Goal: Task Accomplishment & Management: Complete application form

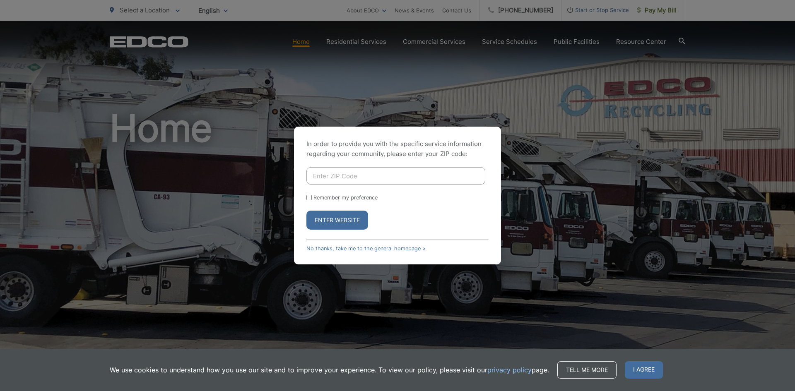
click at [369, 182] on input "Enter ZIP Code" at bounding box center [395, 175] width 179 height 17
type input "92116"
click at [353, 224] on button "Enter Website" at bounding box center [337, 220] width 62 height 19
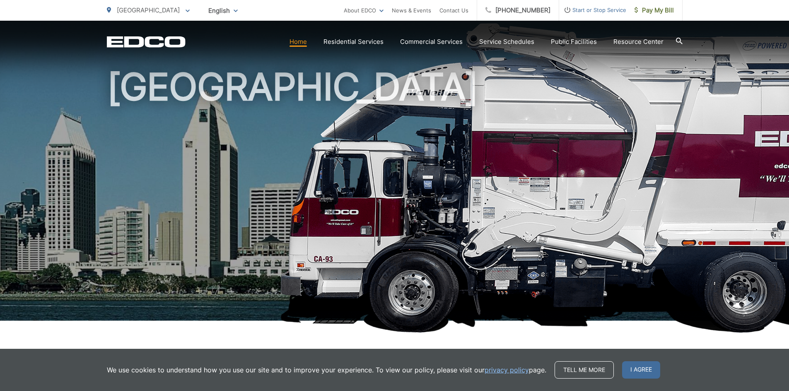
scroll to position [124, 0]
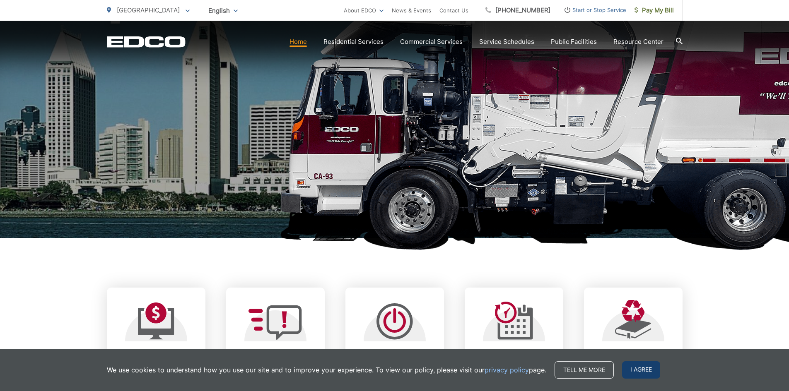
click at [646, 373] on span "I agree" at bounding box center [641, 369] width 38 height 17
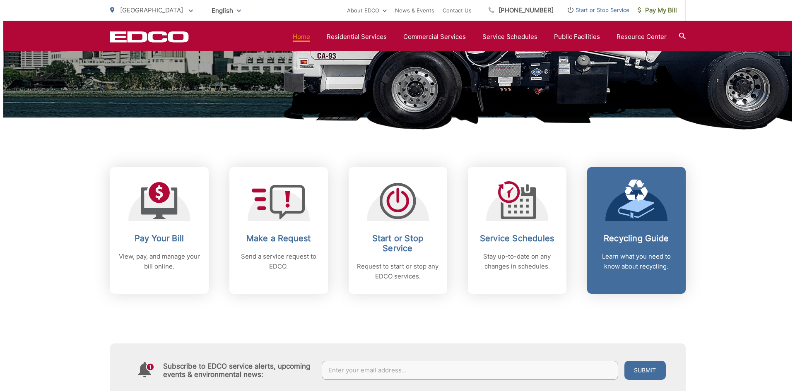
scroll to position [248, 0]
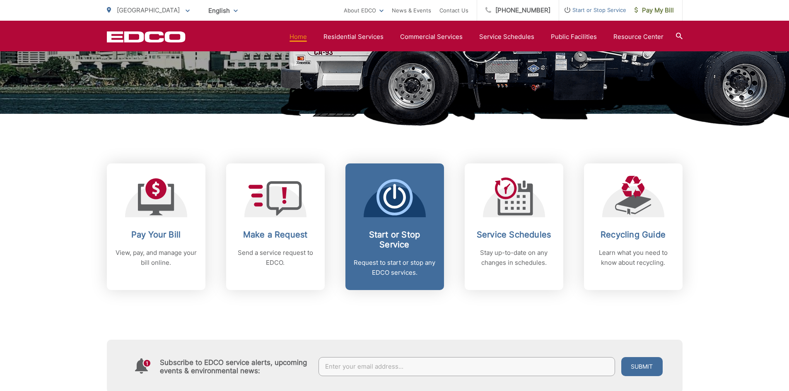
click at [371, 227] on span "Start or Stop Service Request to start or stop any EDCO services." at bounding box center [394, 227] width 99 height 127
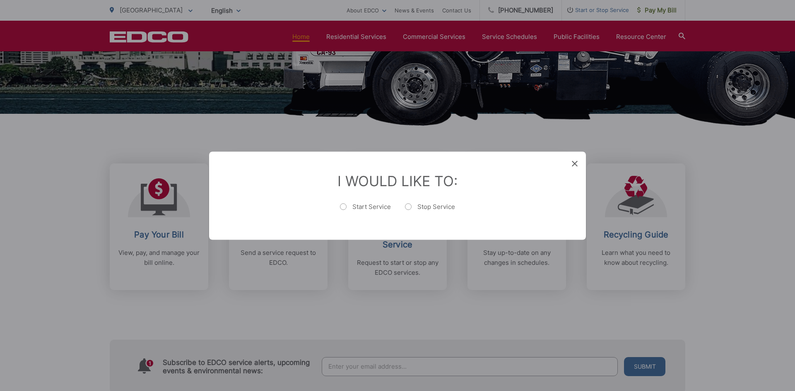
click at [368, 207] on label "Start Service" at bounding box center [365, 210] width 51 height 17
radio input "true"
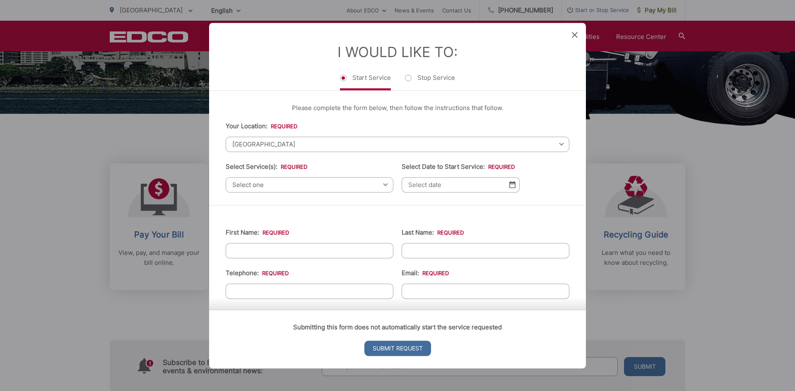
click at [424, 193] on div "Please complete the form below, then follow the instructions that follow. Your …" at bounding box center [397, 148] width 377 height 114
click at [439, 185] on input "Select Date to Start Service: *" at bounding box center [461, 184] width 118 height 15
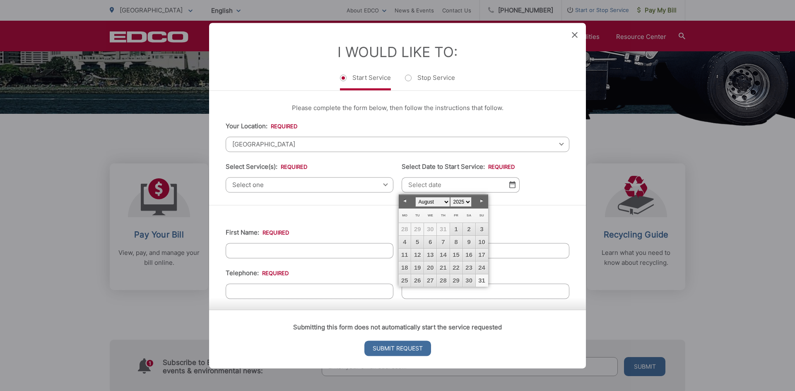
click at [484, 279] on link "31" at bounding box center [482, 280] width 12 height 12
type input "08/31/2025"
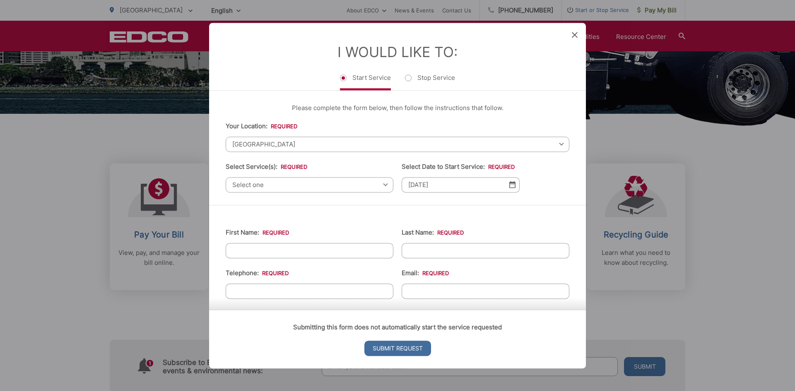
click at [293, 181] on span "Select one" at bounding box center [310, 184] width 168 height 15
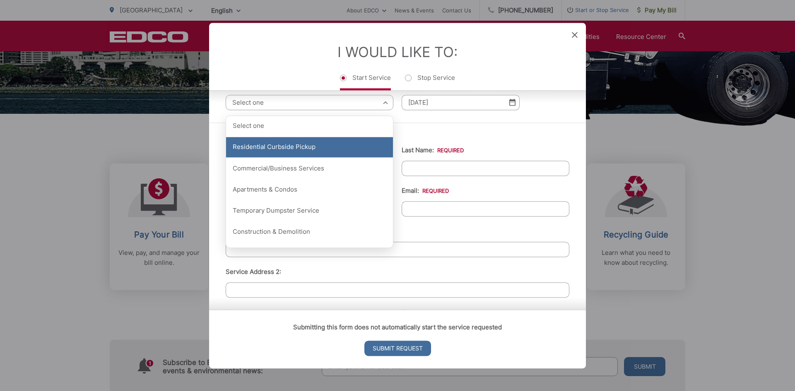
scroll to position [83, 0]
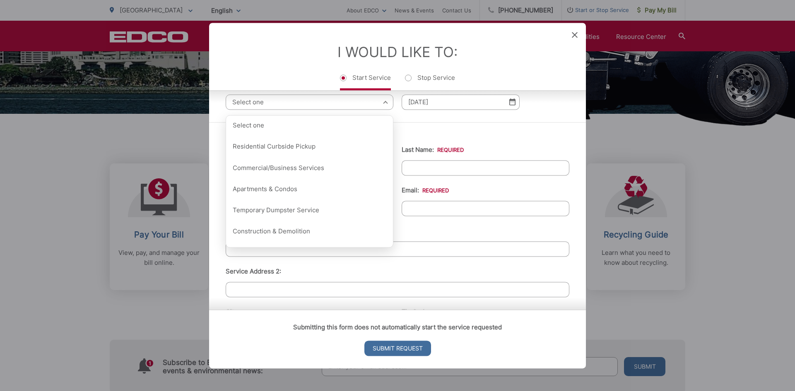
click at [482, 176] on ul "First Name: * Last Name: * Telephone: * Email: * Service Address 1: * Service A…" at bounding box center [398, 316] width 344 height 362
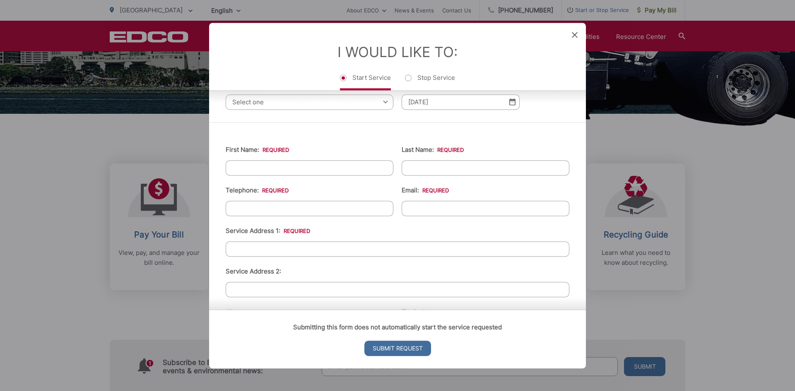
click at [335, 173] on input "First Name: *" at bounding box center [310, 167] width 168 height 15
type input "Good Life Property"
click at [450, 176] on ul "First Name: * Good Life Property Last Name: * Telephone: * Email: * Service Add…" at bounding box center [398, 316] width 344 height 362
click at [452, 171] on input "Last Name: *" at bounding box center [486, 167] width 168 height 15
click at [411, 170] on input "MAnagement" at bounding box center [486, 167] width 168 height 15
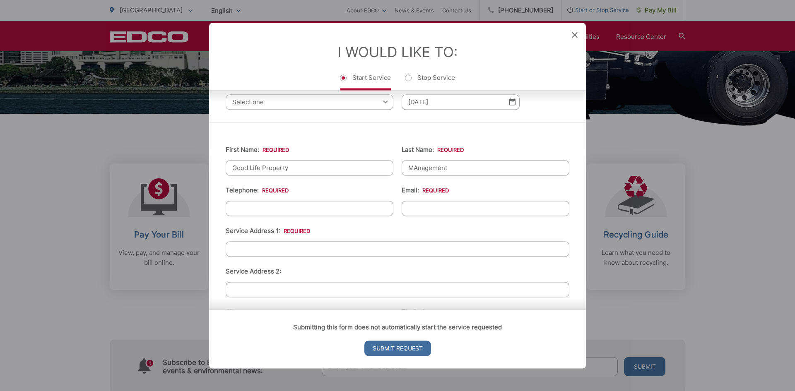
click at [416, 166] on input "MAnagement" at bounding box center [486, 167] width 168 height 15
type input "Management"
type input "(___) ___-____"
click at [254, 202] on input "(___) ___-____" at bounding box center [310, 208] width 168 height 15
click at [271, 288] on input "Service Address 2:" at bounding box center [398, 289] width 344 height 15
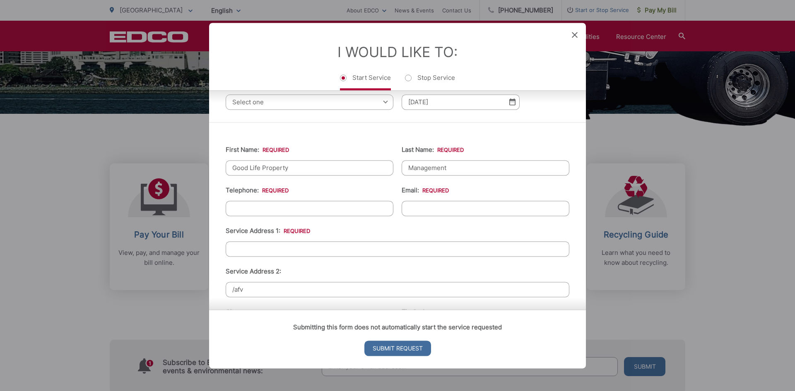
type input "Please contact the tenants directly for scheduling. For questions or for approv…"
click at [500, 293] on input "Please contact the tenants directly for scheduling. For questions or for approv…" at bounding box center [398, 289] width 344 height 15
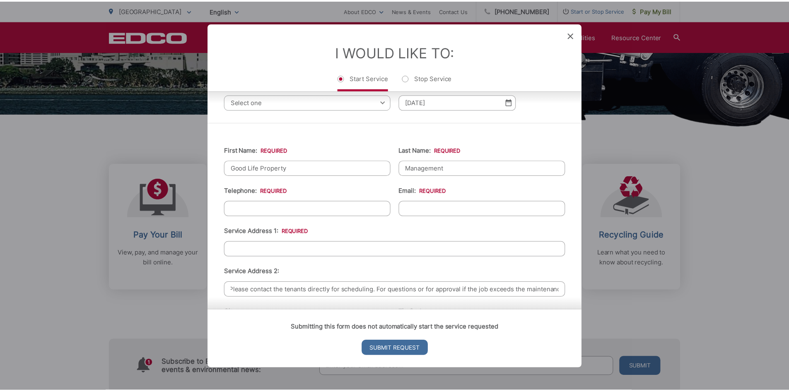
scroll to position [0, 0]
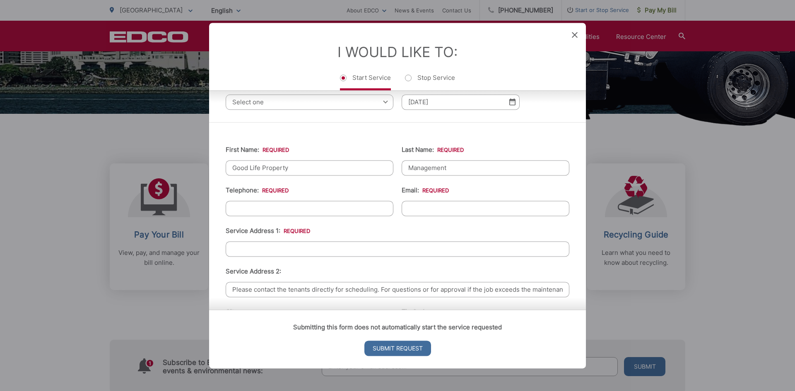
drag, startPoint x: 556, startPoint y: 289, endPoint x: 87, endPoint y: 286, distance: 468.3
click at [87, 286] on div "Entry Status None In Progress Completed None None In Progress Completed I Would…" at bounding box center [397, 195] width 795 height 391
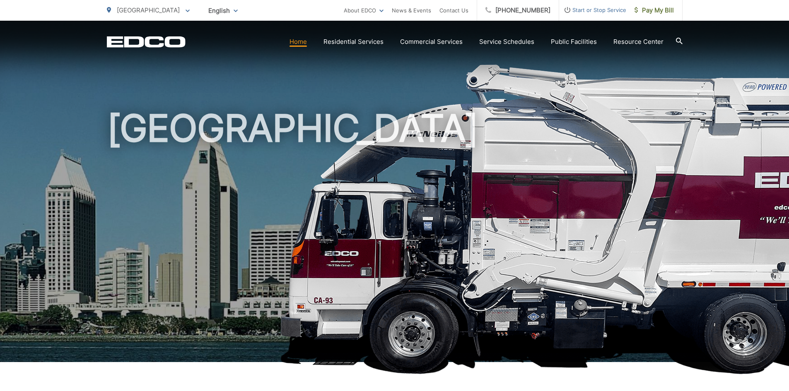
click at [600, 16] on li "Start or Stop Service" at bounding box center [592, 10] width 67 height 21
click at [588, 11] on span "Start or Stop Service" at bounding box center [592, 10] width 67 height 10
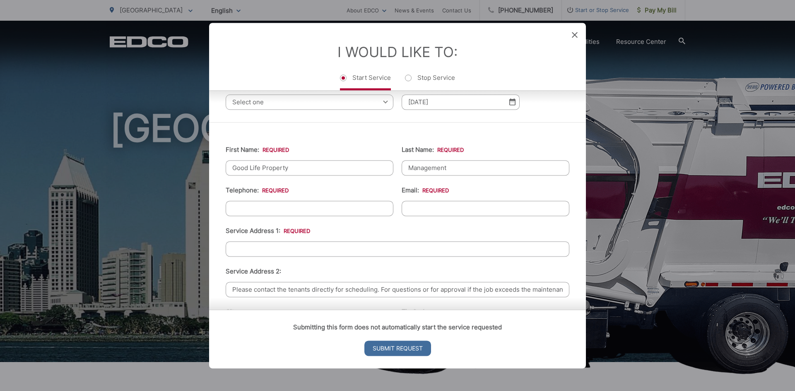
click at [279, 107] on span "Select one" at bounding box center [310, 101] width 168 height 15
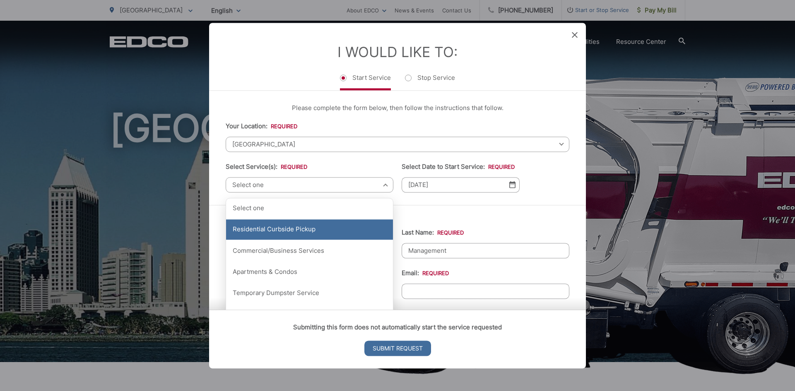
click at [304, 226] on div "Residential Curbside Pickup" at bounding box center [309, 229] width 167 height 21
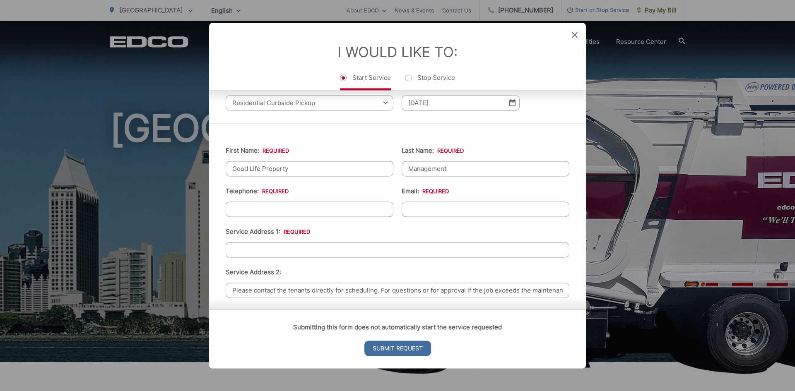
scroll to position [83, 0]
click at [316, 171] on input "Good Life Property" at bounding box center [310, 167] width 168 height 15
click at [483, 172] on input "Management" at bounding box center [486, 167] width 168 height 15
type input "(___) ___-____"
click at [312, 205] on input "(___) ___-____" at bounding box center [310, 208] width 168 height 15
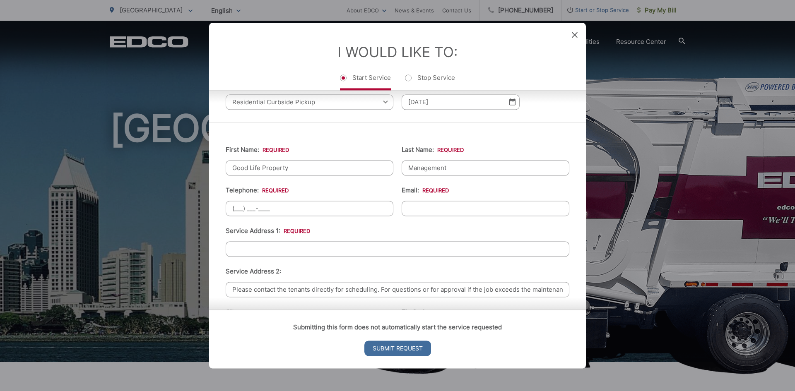
scroll to position [207, 0]
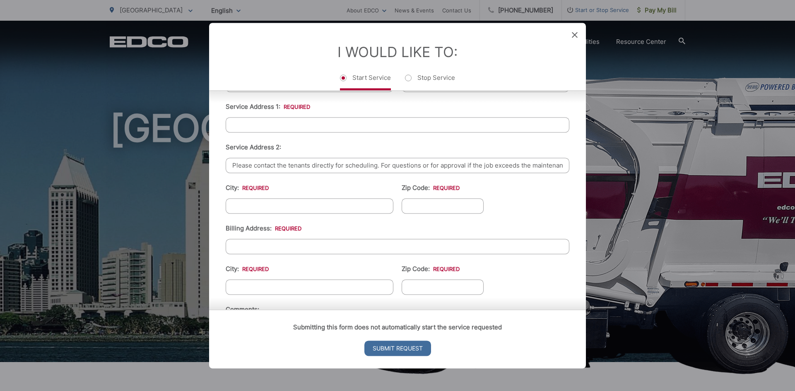
drag, startPoint x: 519, startPoint y: 168, endPoint x: 198, endPoint y: 172, distance: 320.5
click at [198, 172] on div "Entry Status None In Progress Completed None None In Progress Completed I Would…" at bounding box center [397, 195] width 795 height 391
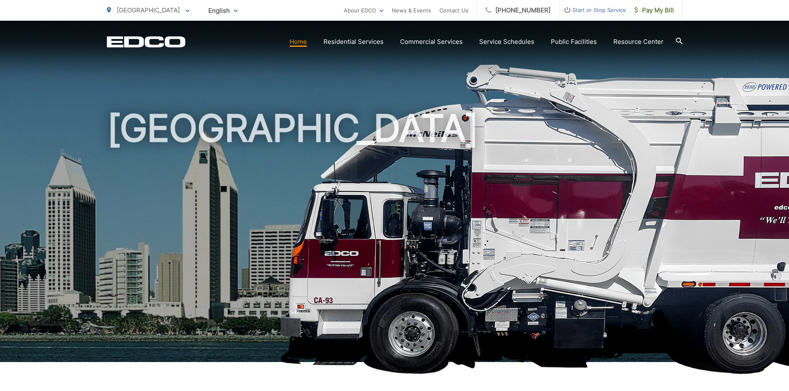
click at [604, 12] on span "Start or Stop Service" at bounding box center [592, 10] width 67 height 10
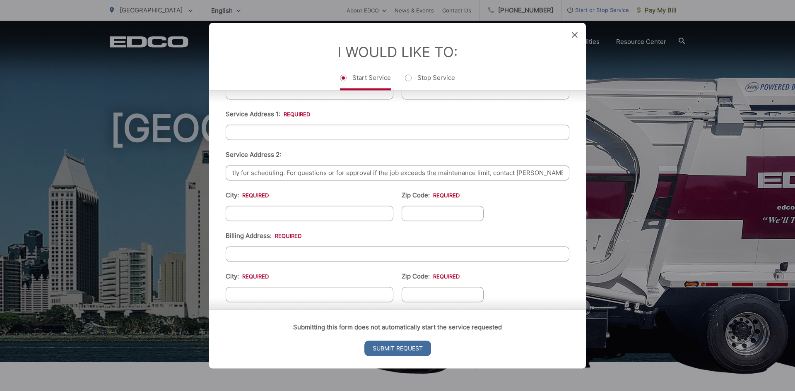
scroll to position [0, 218]
drag, startPoint x: 232, startPoint y: 173, endPoint x: 430, endPoint y: 177, distance: 197.5
click at [430, 177] on input "Please contact the tenants directly for scheduling. For questions or for approv…" at bounding box center [398, 172] width 344 height 15
type input "(858) 665-8963, zyra@goodlifemgmt.com"
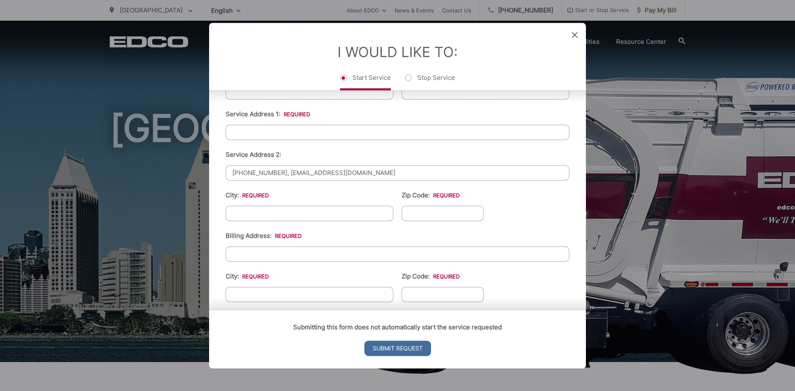
drag, startPoint x: 281, startPoint y: 172, endPoint x: 194, endPoint y: 161, distance: 87.7
click at [188, 161] on div "Entry Status None In Progress Completed None None In Progress Completed I Would…" at bounding box center [397, 195] width 795 height 391
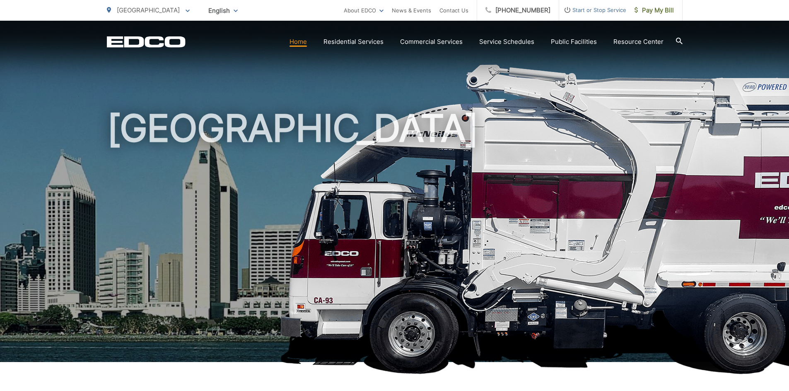
click at [595, 12] on span "Start or Stop Service" at bounding box center [592, 10] width 67 height 10
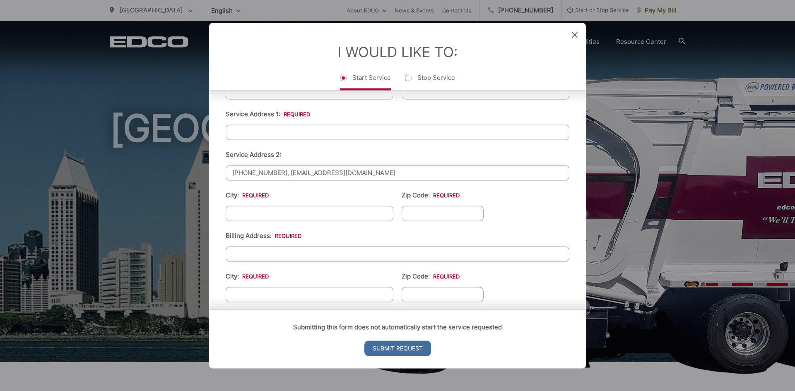
drag, startPoint x: 372, startPoint y: 175, endPoint x: 192, endPoint y: 165, distance: 180.8
click at [192, 165] on div "Entry Status None In Progress Completed None None In Progress Completed I Would…" at bounding box center [397, 195] width 795 height 391
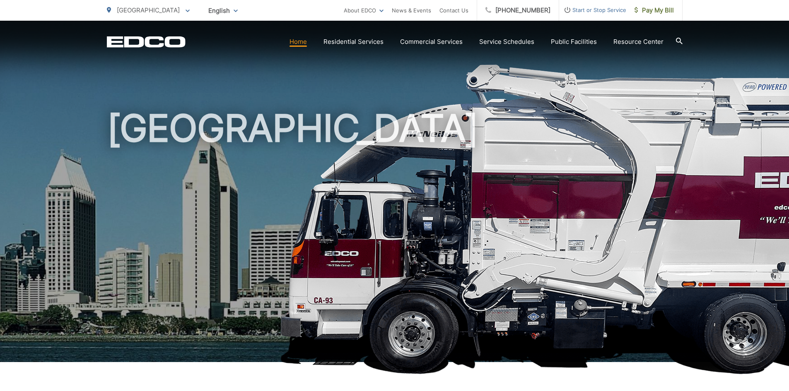
click at [607, 10] on span "Start or Stop Service" at bounding box center [592, 10] width 67 height 10
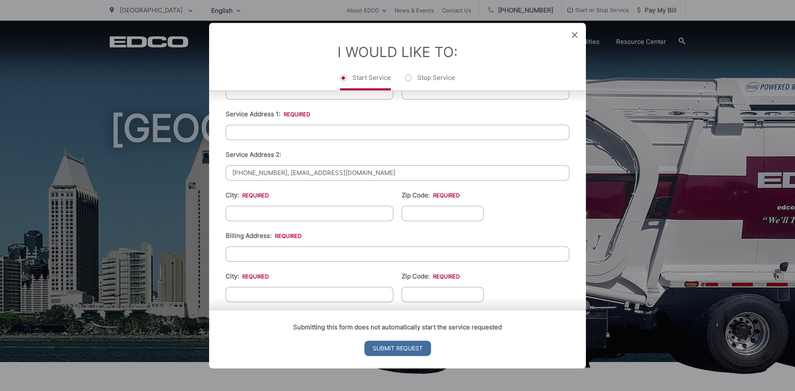
drag, startPoint x: 368, startPoint y: 176, endPoint x: 178, endPoint y: 166, distance: 190.7
click at [178, 166] on div "Entry Status None In Progress Completed None None In Progress Completed I Would…" at bounding box center [397, 195] width 795 height 391
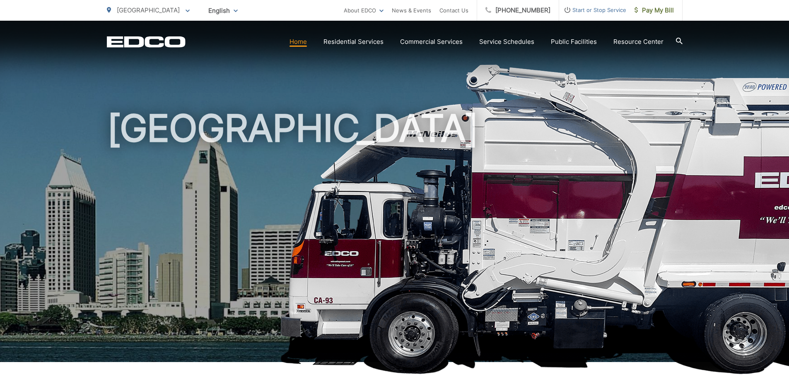
click at [607, 15] on li "Start or Stop Service" at bounding box center [592, 10] width 67 height 21
click at [591, 8] on span "Start or Stop Service" at bounding box center [592, 10] width 67 height 10
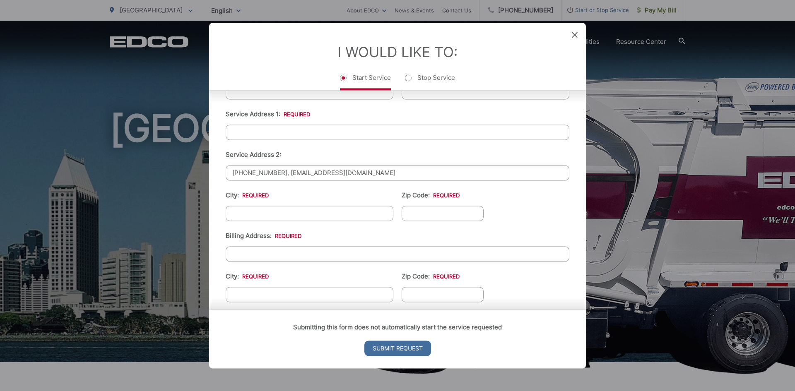
click at [288, 178] on input "(858) 665-8963, zyra@goodlifemgmt.com" at bounding box center [398, 172] width 344 height 15
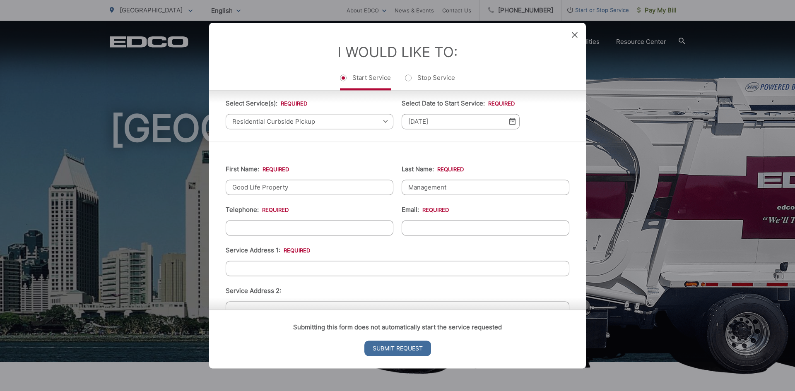
scroll to position [83, 0]
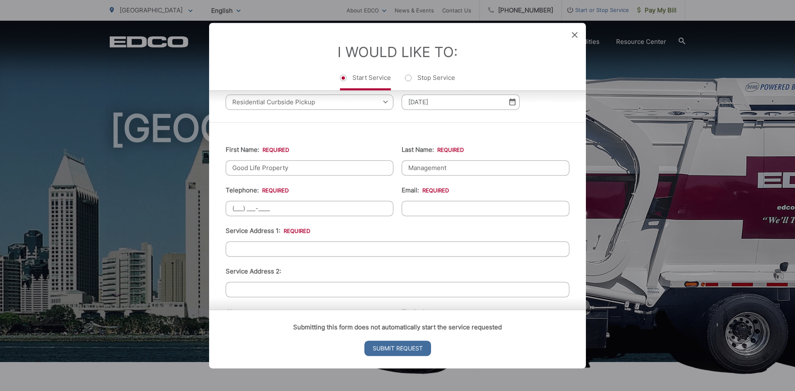
click at [282, 212] on input "(___) ___-____" at bounding box center [310, 208] width 168 height 15
paste input "858) 665-8963"
type input "(858) 665-8963"
click at [439, 202] on input "Email: *" at bounding box center [486, 208] width 168 height 15
paste input "(858) 665-8963, zyra@goodlifemgmt.com"
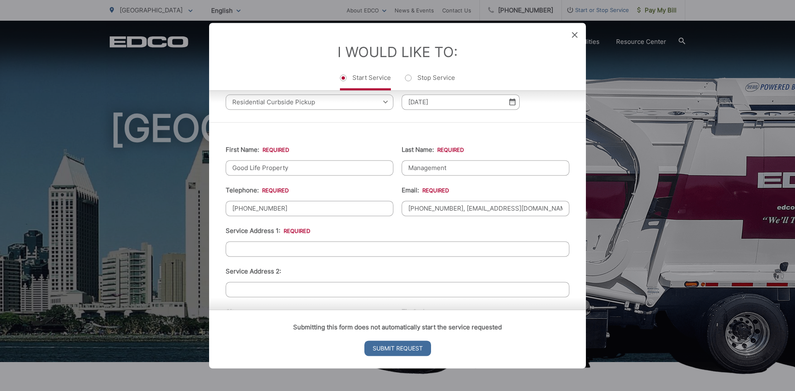
drag, startPoint x: 456, startPoint y: 208, endPoint x: 368, endPoint y: 207, distance: 87.8
click at [368, 207] on ul "First Name: * Good Life Property Last Name: * Management Telephone: * (858) 665…" at bounding box center [398, 316] width 344 height 362
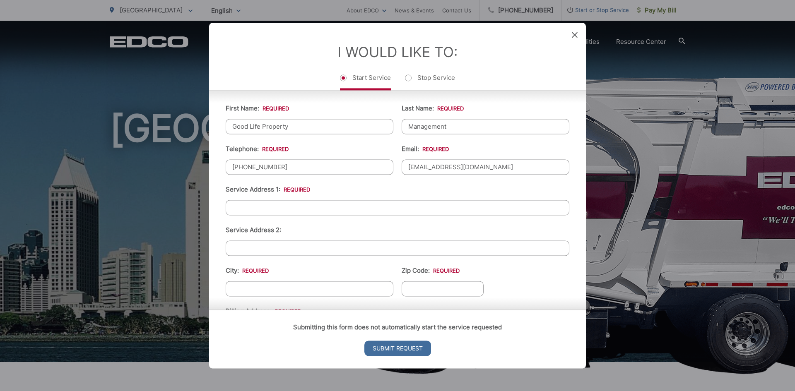
scroll to position [166, 0]
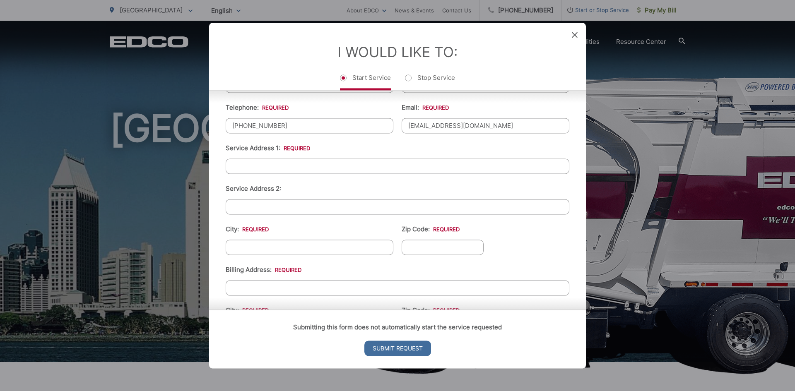
type input "zyra@goodlifemgmt.com"
click at [288, 172] on input "Service Address 1: *" at bounding box center [398, 166] width 344 height 15
paste input "4652-54 30th St, San Diego, CA 92116"
click at [233, 165] on input "4652-54 30th St, San Diego, CA 92116" at bounding box center [398, 166] width 344 height 15
type input "4652-54 30th St, San Diego, CA 92116"
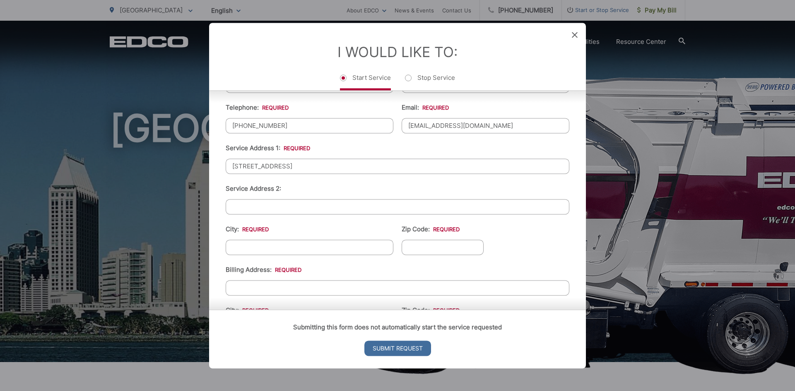
click at [266, 248] on input "City: *" at bounding box center [310, 247] width 168 height 15
type input "[GEOGRAPHIC_DATA]"
click at [429, 243] on input "Zip Code: *" at bounding box center [443, 247] width 82 height 15
type input "92116"
drag, startPoint x: 282, startPoint y: 167, endPoint x: 363, endPoint y: 165, distance: 82.0
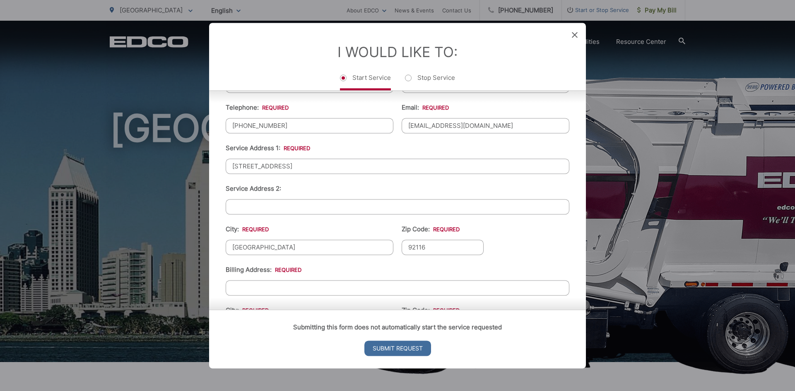
click at [363, 165] on input "4652-54 30th St, San Diego, CA 92116" at bounding box center [398, 166] width 344 height 15
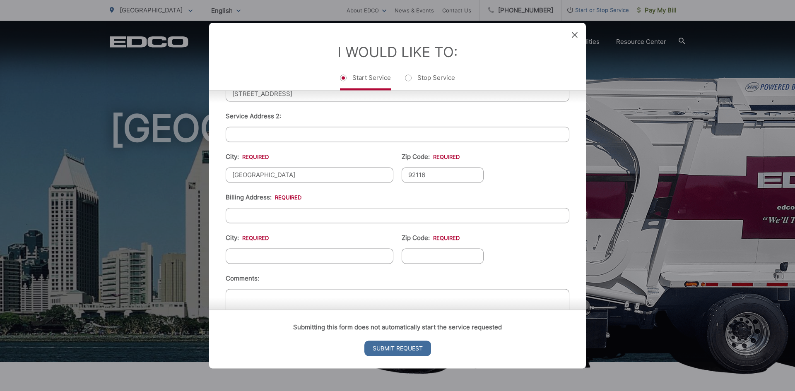
scroll to position [248, 0]
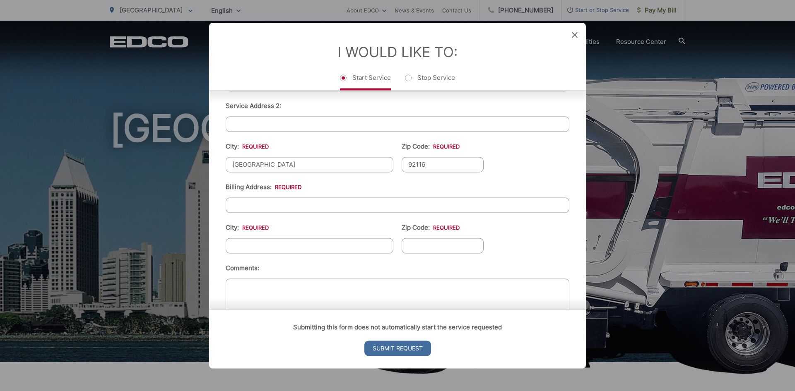
type input "4652-54 30th St"
click at [317, 195] on li "Billing Address: *" at bounding box center [398, 197] width 344 height 31
click at [318, 207] on input "Billing Address: *" at bounding box center [398, 204] width 344 height 15
paste input "4652-54 30th St, San Diego, CA 92116"
drag, startPoint x: 381, startPoint y: 208, endPoint x: 203, endPoint y: 190, distance: 178.5
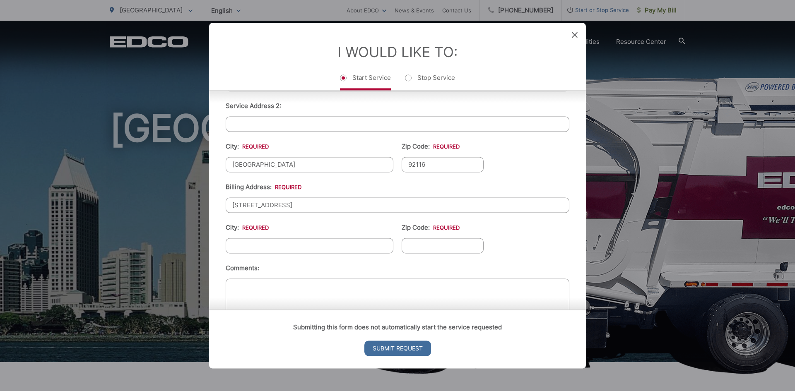
click at [73, 178] on div "Entry Status None In Progress Completed None None In Progress Completed I Would…" at bounding box center [397, 195] width 795 height 391
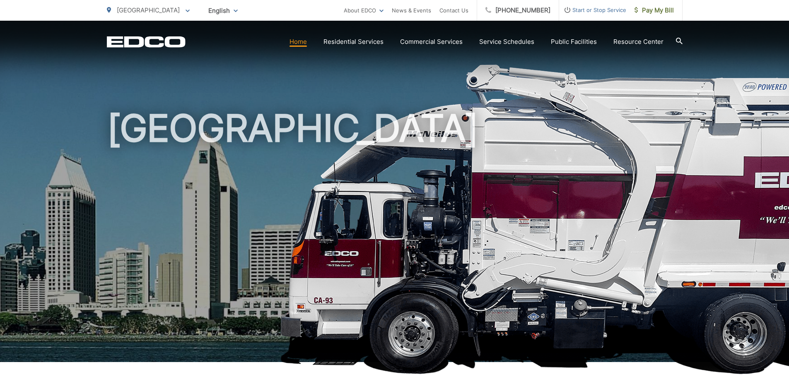
click at [580, 10] on span "Start or Stop Service" at bounding box center [592, 10] width 67 height 10
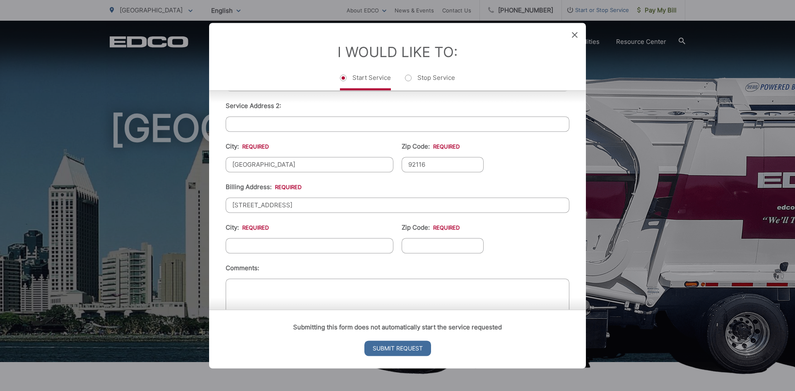
click at [341, 207] on input "4652-54 30th St, San Diego, CA 92116" at bounding box center [398, 204] width 344 height 15
paste input "5252 Balboa Ave #704, San Diego, CA 92117"
drag, startPoint x: 302, startPoint y: 205, endPoint x: 375, endPoint y: 211, distance: 73.1
click at [375, 211] on input "5252 Balboa Ave #704, San Diego, CA 92117" at bounding box center [398, 204] width 344 height 15
type input "5252 Balboa Ave #704,"
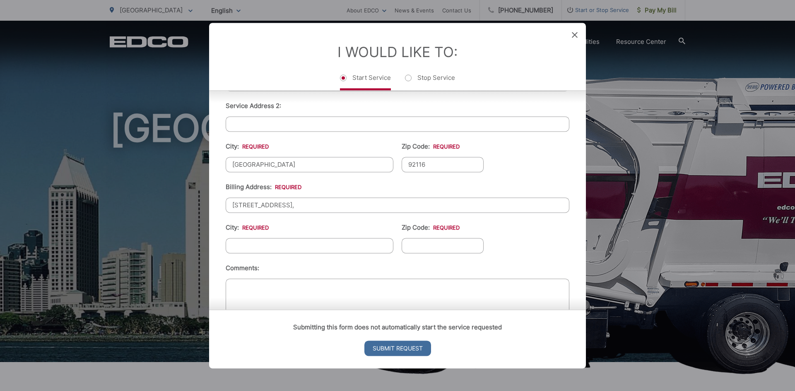
click at [306, 241] on input "City: *" at bounding box center [310, 245] width 168 height 15
paste input "San Diego, CA 92117"
drag, startPoint x: 302, startPoint y: 242, endPoint x: 262, endPoint y: 246, distance: 40.8
click at [262, 246] on input "San Diego, CA 92117" at bounding box center [310, 245] width 168 height 15
type input "[GEOGRAPHIC_DATA]"
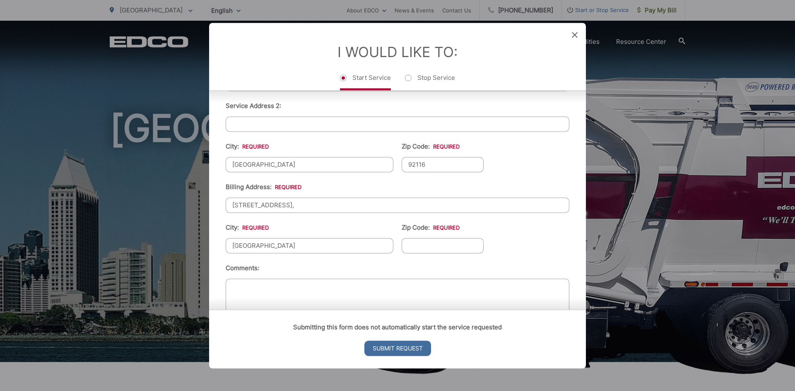
click at [431, 241] on input "Zip Code: *" at bounding box center [443, 245] width 82 height 15
type input "92117"
click at [323, 213] on ul "First Name: * Good Life Property Last Name: * Management Telephone: * (858) 665…" at bounding box center [398, 150] width 344 height 362
click at [323, 207] on input "5252 Balboa Ave #704," at bounding box center [398, 204] width 344 height 15
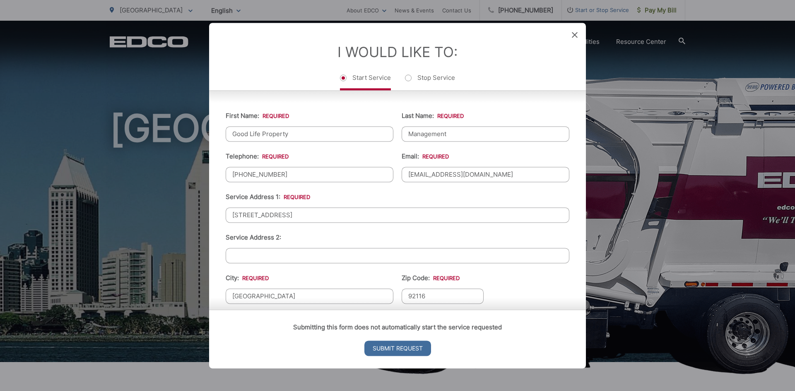
scroll to position [282, 0]
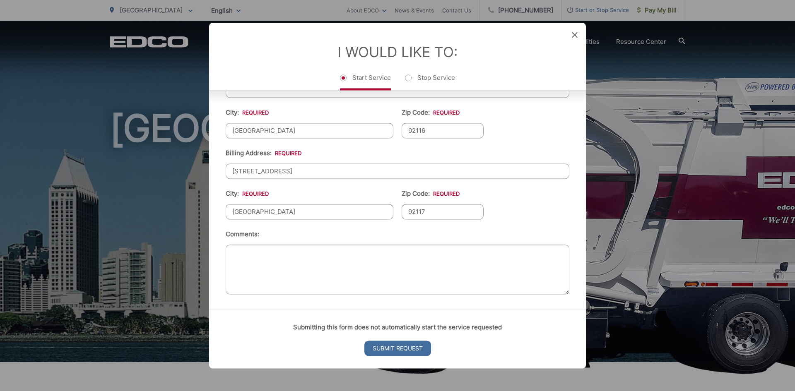
type input "5252 Balboa Ave #704"
click at [304, 270] on textarea "Comments:" at bounding box center [398, 270] width 344 height 50
paste textarea "we would need 4 trash bins, 4 recycle bins and maybe 2 compost bins."
click at [236, 253] on textarea "we would need 4 trash bins, 4 recycle bins and maybe 2 compost bins." at bounding box center [398, 270] width 344 height 50
click at [454, 250] on textarea "we would need 4 trash bins, 4 recycle bins and maybe 2 compost bins." at bounding box center [398, 270] width 344 height 50
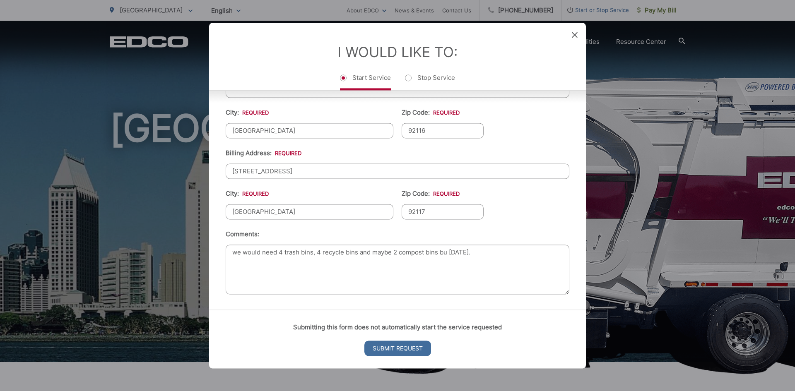
click at [446, 253] on textarea "we would need 4 trash bins, 4 recycle bins and maybe 2 compost bins bu august 3…" at bounding box center [398, 270] width 344 height 50
click at [452, 253] on textarea "we would need 4 trash bins, 4 recycle bins and maybe 2 compost bins by august 3…" at bounding box center [398, 270] width 344 height 50
type textarea "we would need 4 trash bins, 4 recycle bins and maybe 2 compost bins by August 3…"
click at [384, 343] on input "Submit Request" at bounding box center [397, 348] width 67 height 15
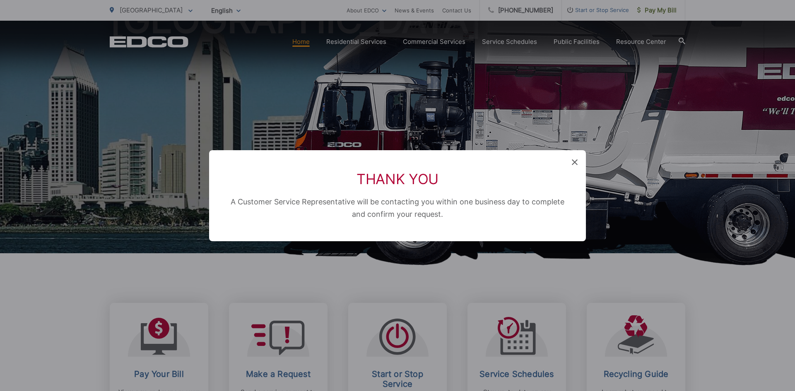
scroll to position [0, 0]
